Goal: Navigation & Orientation: Go to known website

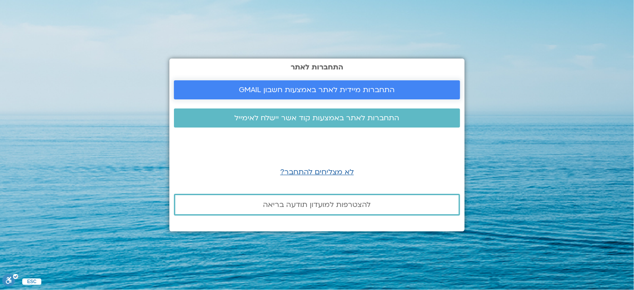
click at [330, 87] on span "התחברות מיידית לאתר באמצעות חשבון GMAIL" at bounding box center [317, 90] width 156 height 8
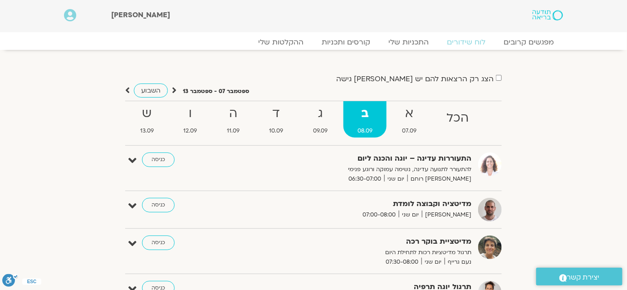
scroll to position [41, 0]
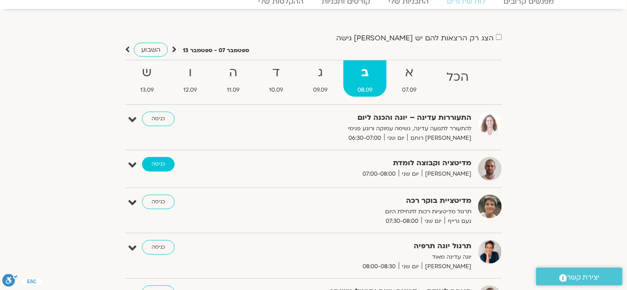
click at [149, 163] on link "כניסה" at bounding box center [158, 164] width 33 height 15
